Goal: Contribute content: Contribute content

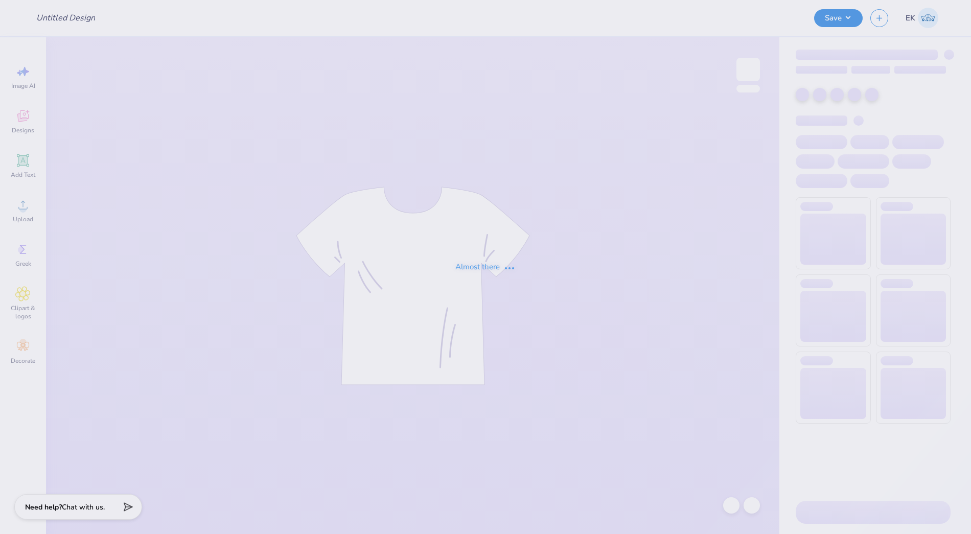
type input "UD AXID Parents Weekend Merch 2025"
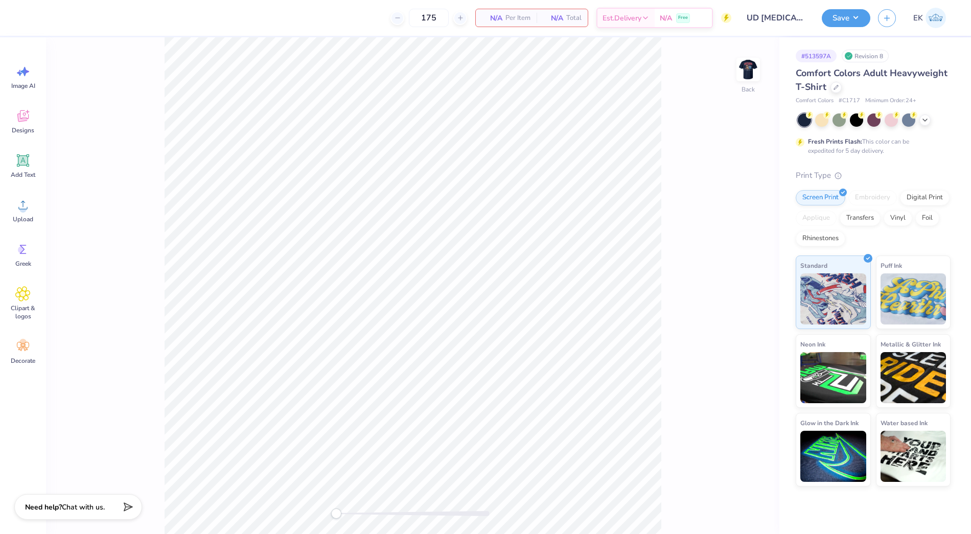
type textarea "x"
click at [739, 77] on img at bounding box center [748, 69] width 41 height 41
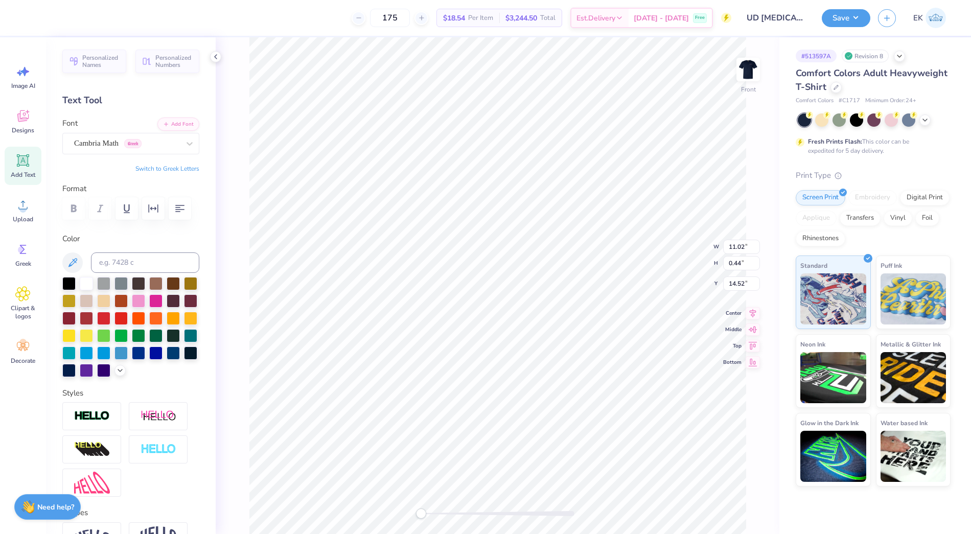
scroll to position [0, 5]
type textarea "SIGMA PHI EPSILON x ALPHA XI DELTA"
click at [767, 183] on div "Front W 11.02 11.02 " H 0.44 0.44 " Y 14.52 14.52 " Center Middle Top Bottom" at bounding box center [498, 285] width 564 height 497
click at [231, 313] on div "Front W 11.16 11.16 " H 0.44 0.44 " Y 14.52 14.52 " Center Middle Top Bottom" at bounding box center [498, 285] width 564 height 497
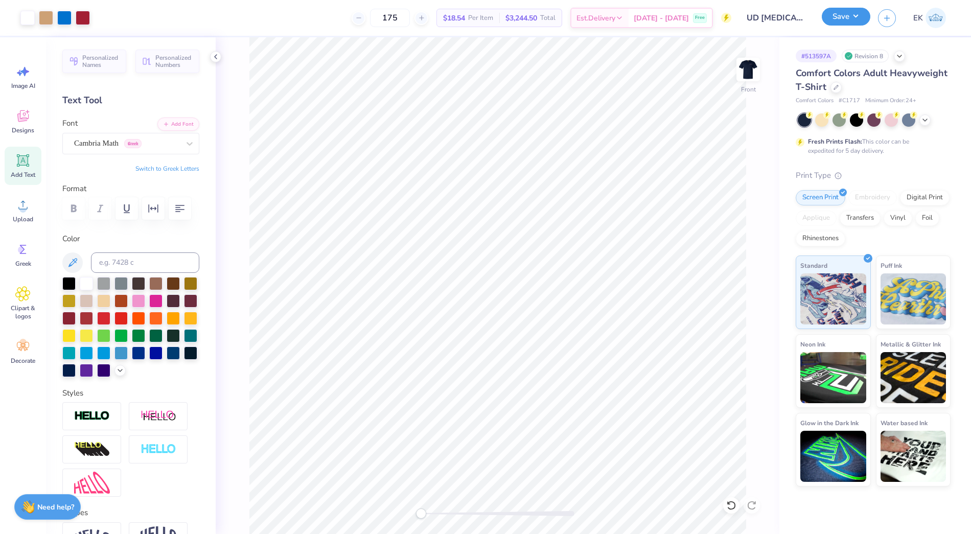
click at [839, 23] on button "Save" at bounding box center [846, 17] width 49 height 18
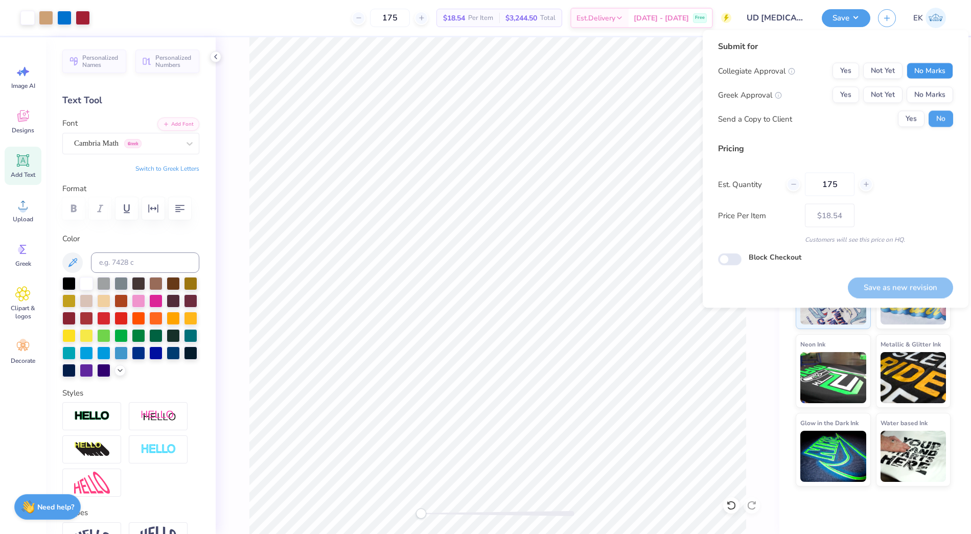
click at [944, 73] on button "No Marks" at bounding box center [930, 71] width 47 height 16
click at [841, 94] on button "Yes" at bounding box center [846, 95] width 27 height 16
click at [938, 283] on button "Save as new revision" at bounding box center [900, 287] width 105 height 21
type input "$18.54"
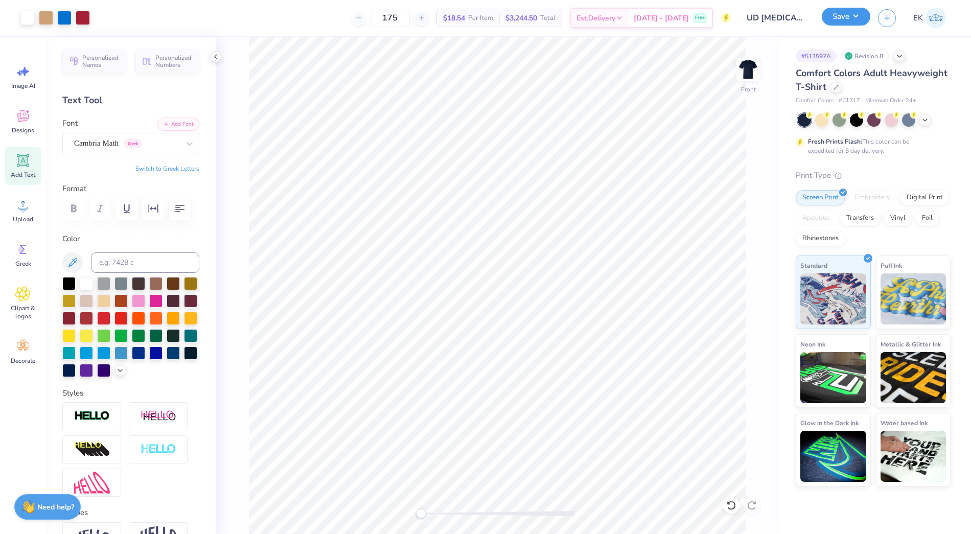
click at [844, 21] on button "Save" at bounding box center [846, 17] width 49 height 18
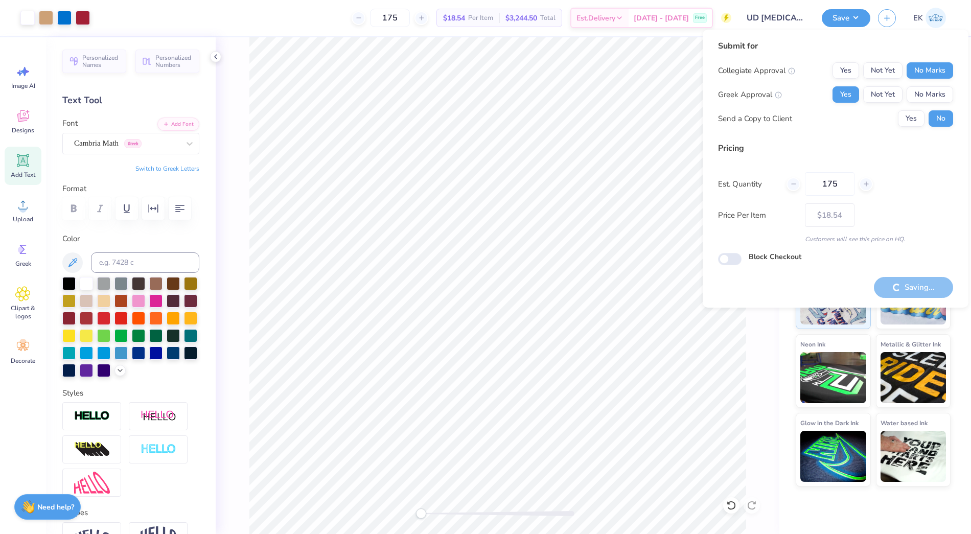
click at [896, 303] on div "Submit for Collegiate Approval Yes Not Yet No Marks Greek Approval Yes Not Yet …" at bounding box center [836, 169] width 266 height 278
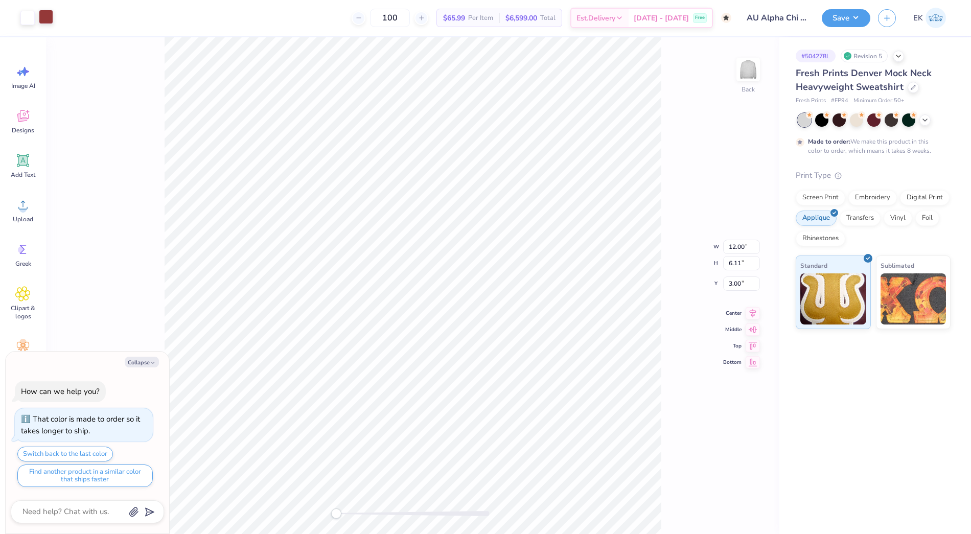
click at [49, 22] on div at bounding box center [46, 17] width 14 height 14
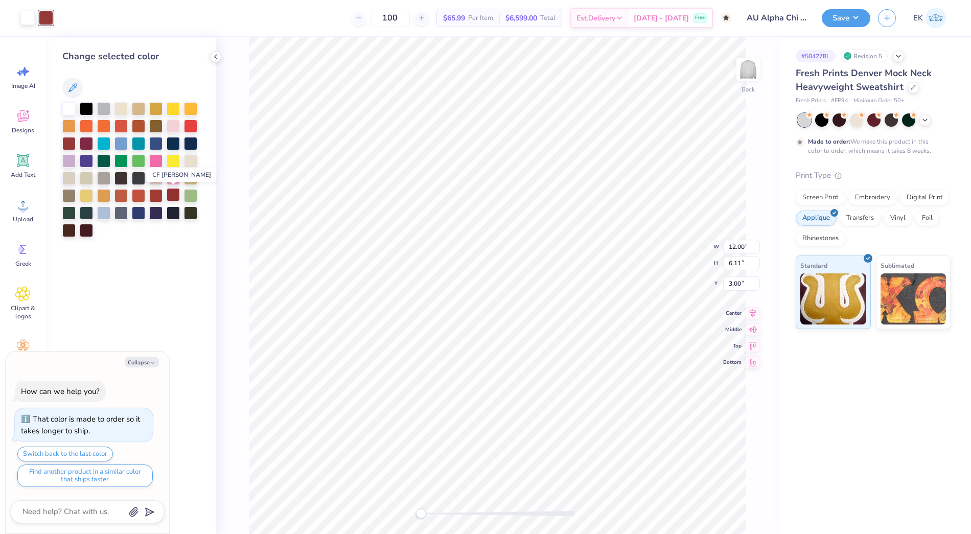
click at [172, 195] on div at bounding box center [173, 194] width 13 height 13
click at [151, 192] on div at bounding box center [155, 194] width 13 height 13
click at [172, 193] on div at bounding box center [173, 194] width 13 height 13
click at [159, 192] on div at bounding box center [155, 194] width 13 height 13
click at [173, 195] on div at bounding box center [173, 194] width 13 height 13
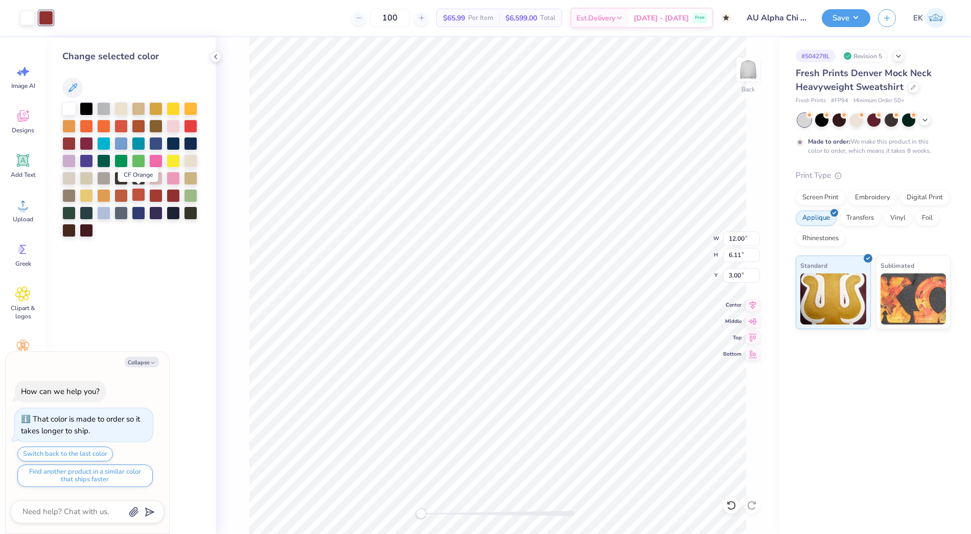
click at [140, 195] on div at bounding box center [138, 194] width 13 height 13
click at [154, 194] on div at bounding box center [155, 194] width 13 height 13
click at [175, 198] on div at bounding box center [173, 194] width 13 height 13
type textarea "x"
